Goal: Task Accomplishment & Management: Manage account settings

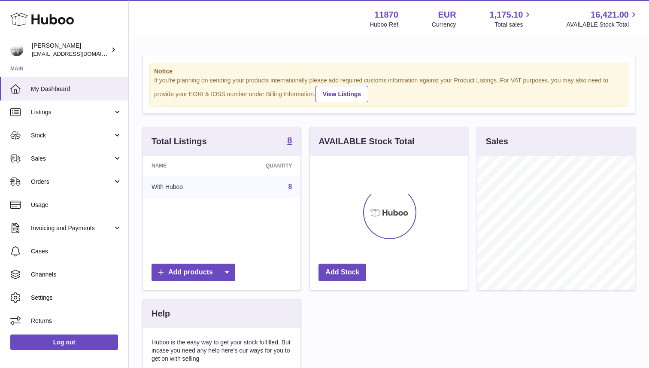
scroll to position [134, 157]
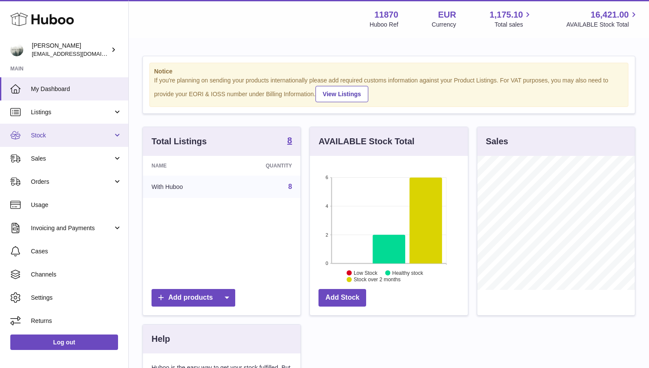
click at [70, 137] on span "Stock" at bounding box center [72, 135] width 82 height 8
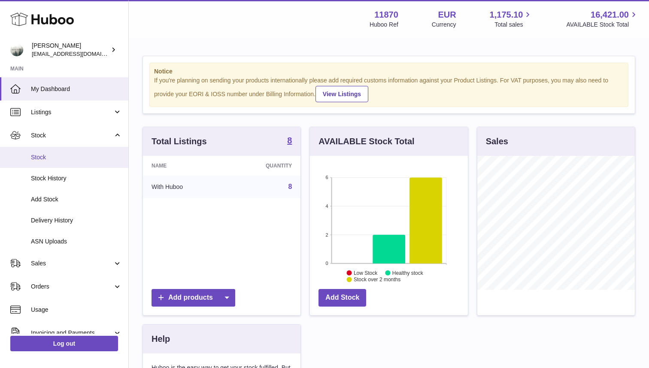
click at [63, 158] on span "Stock" at bounding box center [76, 157] width 91 height 8
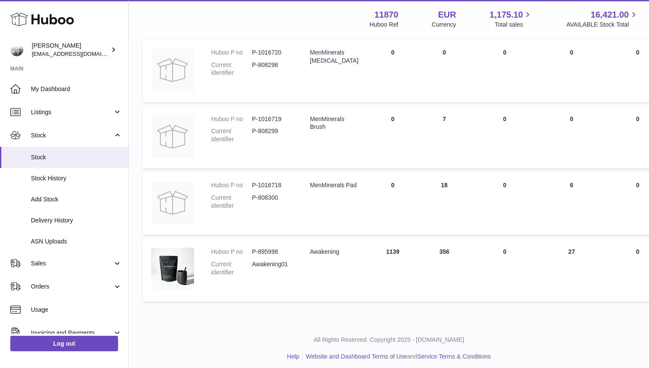
scroll to position [394, 0]
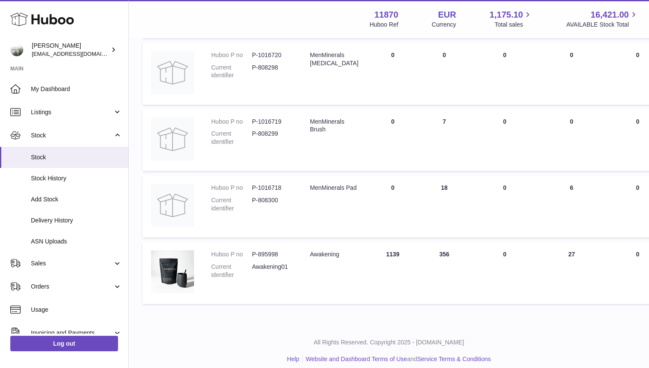
drag, startPoint x: 432, startPoint y: 253, endPoint x: 445, endPoint y: 253, distance: 12.9
click at [446, 253] on td "ON HAND Total 356" at bounding box center [443, 273] width 51 height 62
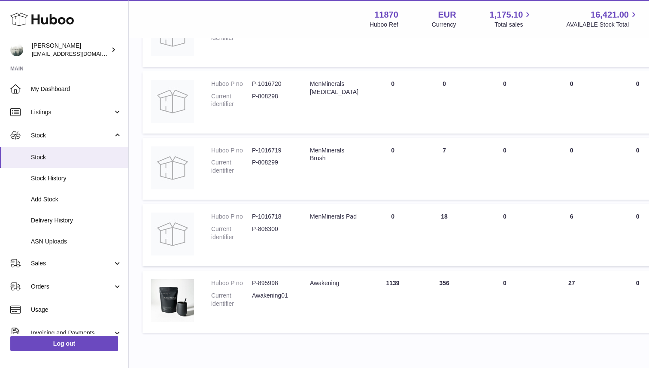
scroll to position [402, 0]
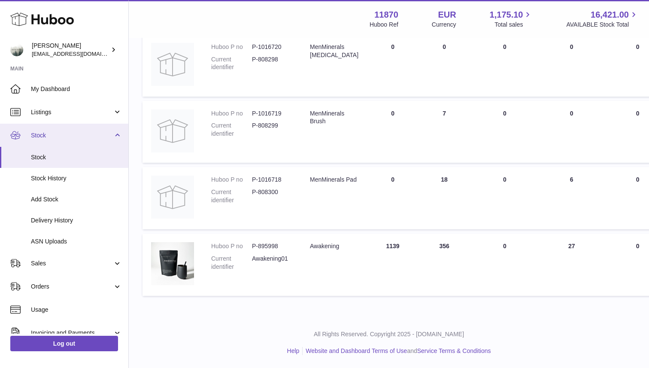
click at [114, 133] on link "Stock" at bounding box center [64, 135] width 128 height 23
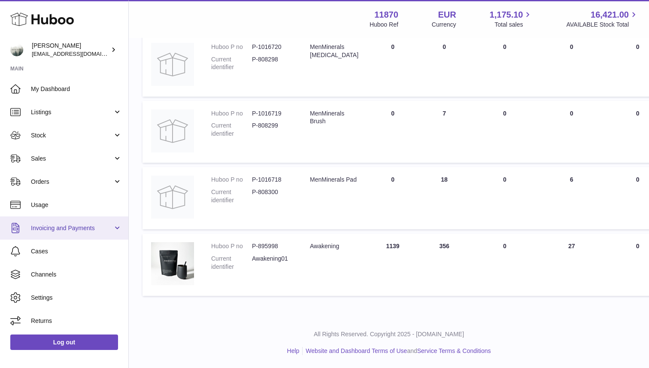
click at [91, 228] on span "Invoicing and Payments" at bounding box center [72, 228] width 82 height 8
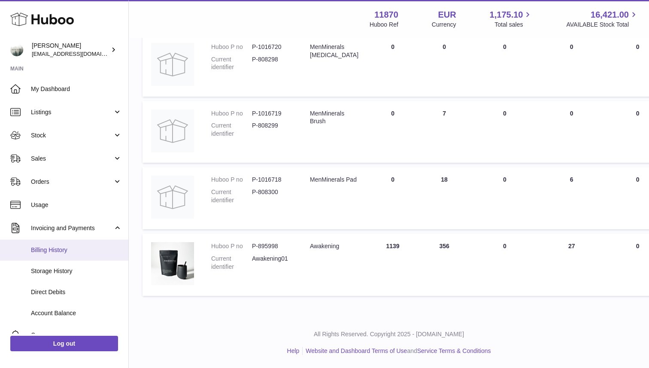
click at [74, 252] on span "Billing History" at bounding box center [76, 250] width 91 height 8
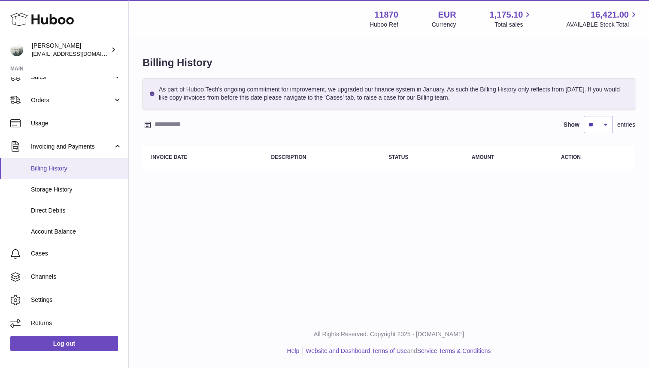
scroll to position [82, 0]
click at [49, 226] on link "Account Balance" at bounding box center [64, 230] width 128 height 21
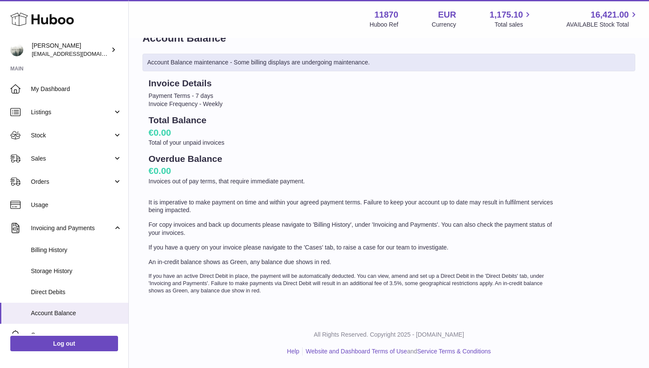
scroll to position [25, 0]
click at [61, 272] on span "Storage History" at bounding box center [76, 271] width 91 height 8
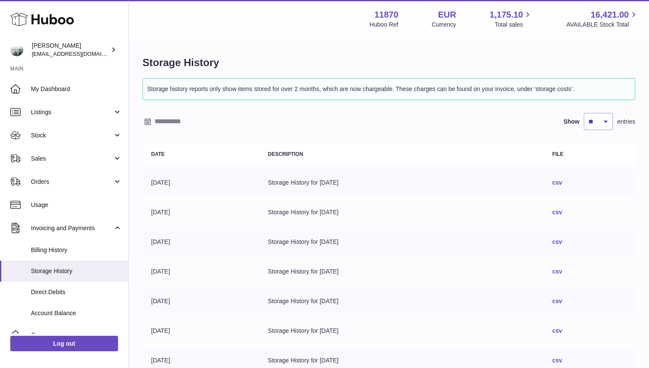
click at [562, 184] on link "csv" at bounding box center [557, 182] width 10 height 7
click at [47, 292] on span "Direct Debits" at bounding box center [76, 292] width 91 height 8
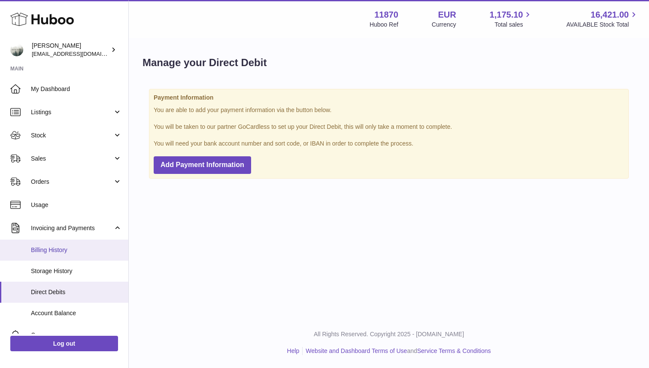
click at [47, 245] on link "Billing History" at bounding box center [64, 249] width 128 height 21
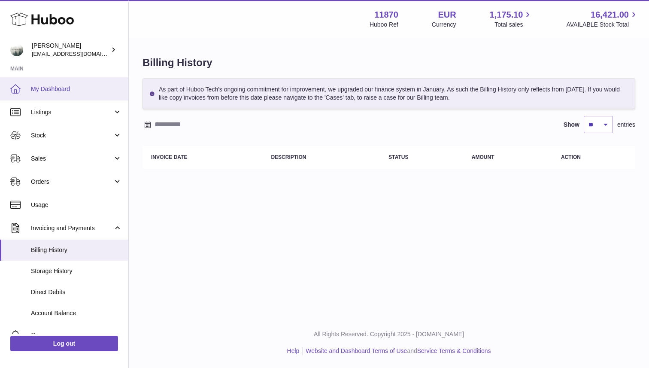
click at [65, 83] on link "My Dashboard" at bounding box center [64, 88] width 128 height 23
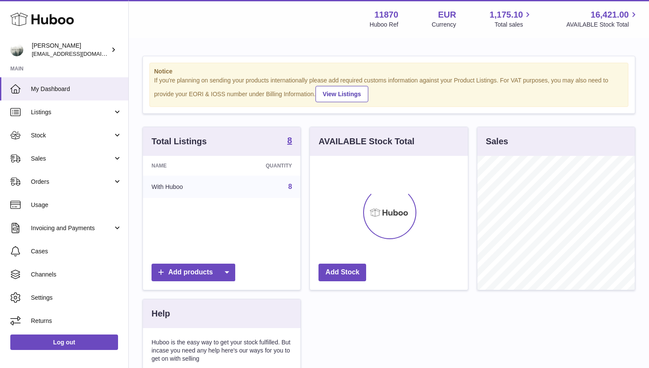
scroll to position [134, 157]
